Goal: Task Accomplishment & Management: Use online tool/utility

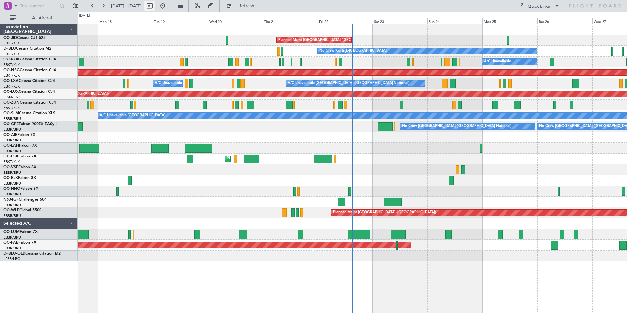
click at [155, 4] on button at bounding box center [149, 6] width 10 height 10
select select "8"
select select "2025"
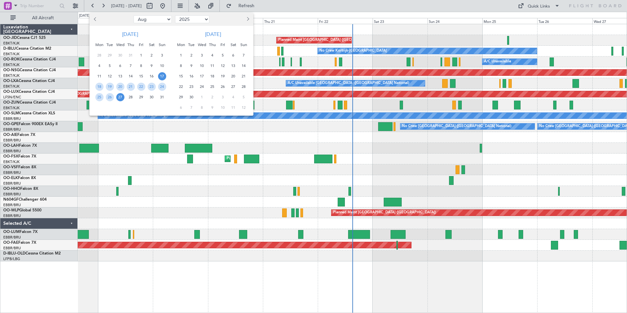
click at [248, 19] on span "Next month" at bounding box center [247, 19] width 4 height 4
drag, startPoint x: 183, startPoint y: 65, endPoint x: 190, endPoint y: 65, distance: 6.9
click at [183, 65] on span "6" at bounding box center [181, 66] width 8 height 8
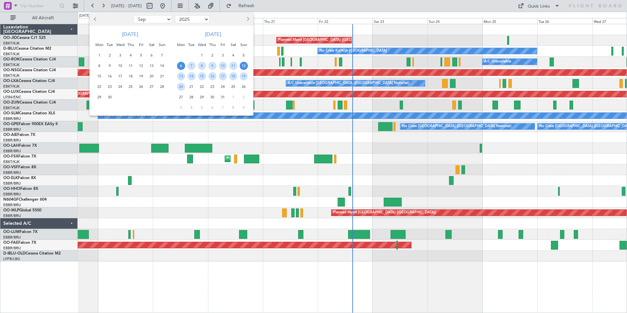
click at [245, 66] on span "12" at bounding box center [244, 66] width 8 height 8
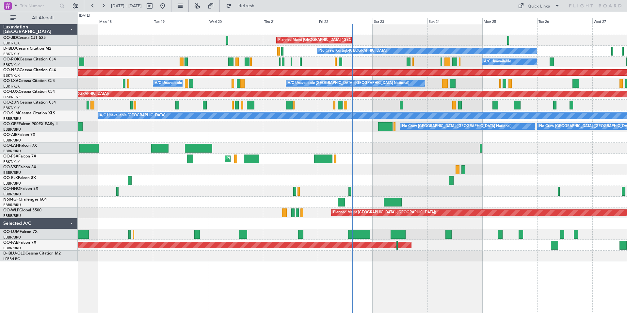
select select "10"
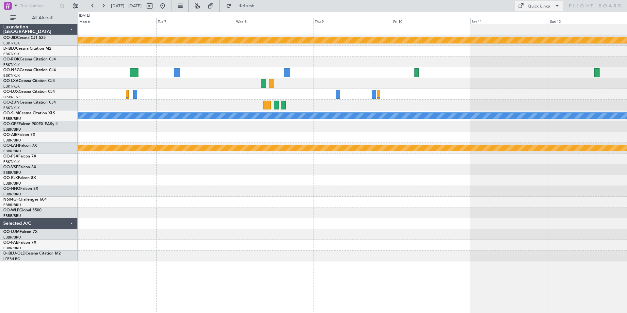
click at [538, 3] on div "Quick Links" at bounding box center [539, 6] width 22 height 7
click at [537, 21] on button "Trip Builder" at bounding box center [539, 22] width 49 height 16
